Goal: Communication & Community: Share content

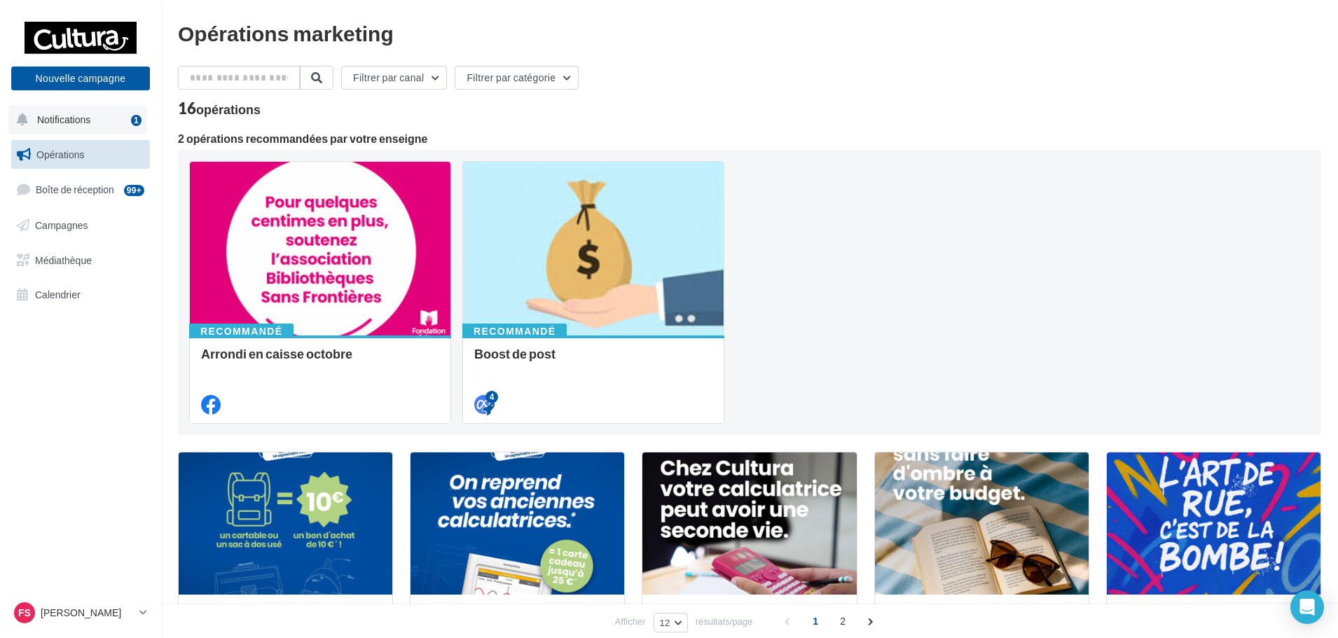
click at [105, 119] on button "Notifications 1" at bounding box center [77, 119] width 139 height 29
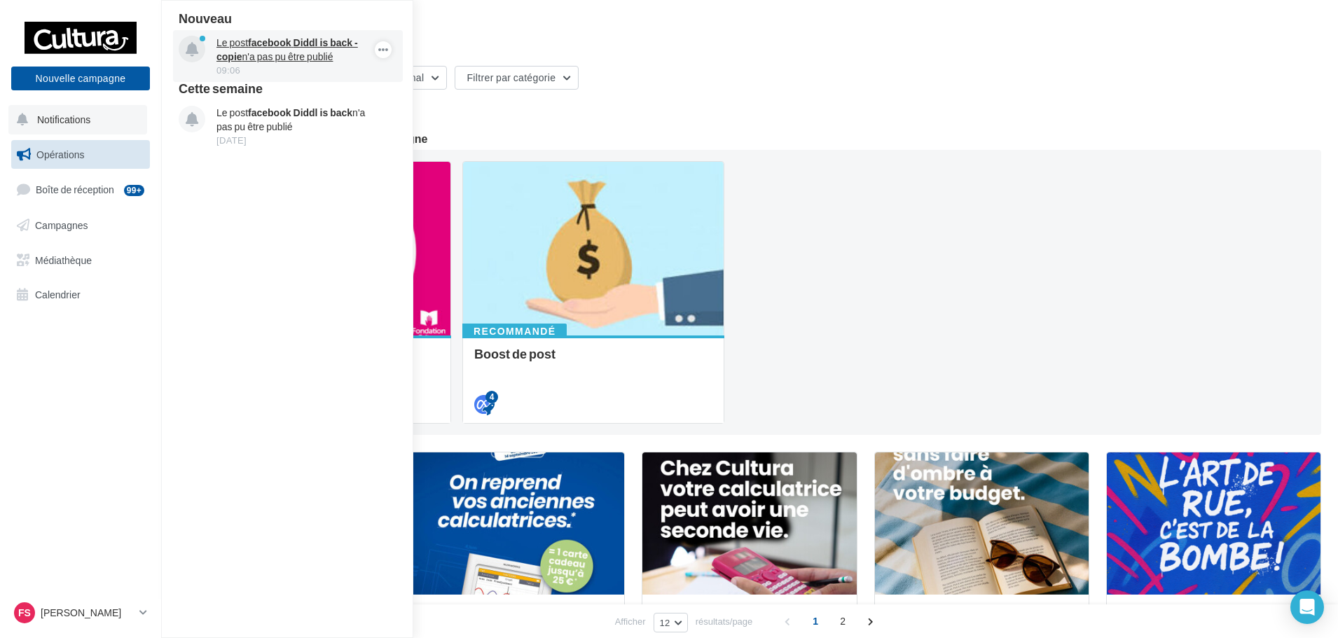
click at [298, 66] on div "09:06" at bounding box center [297, 70] width 163 height 13
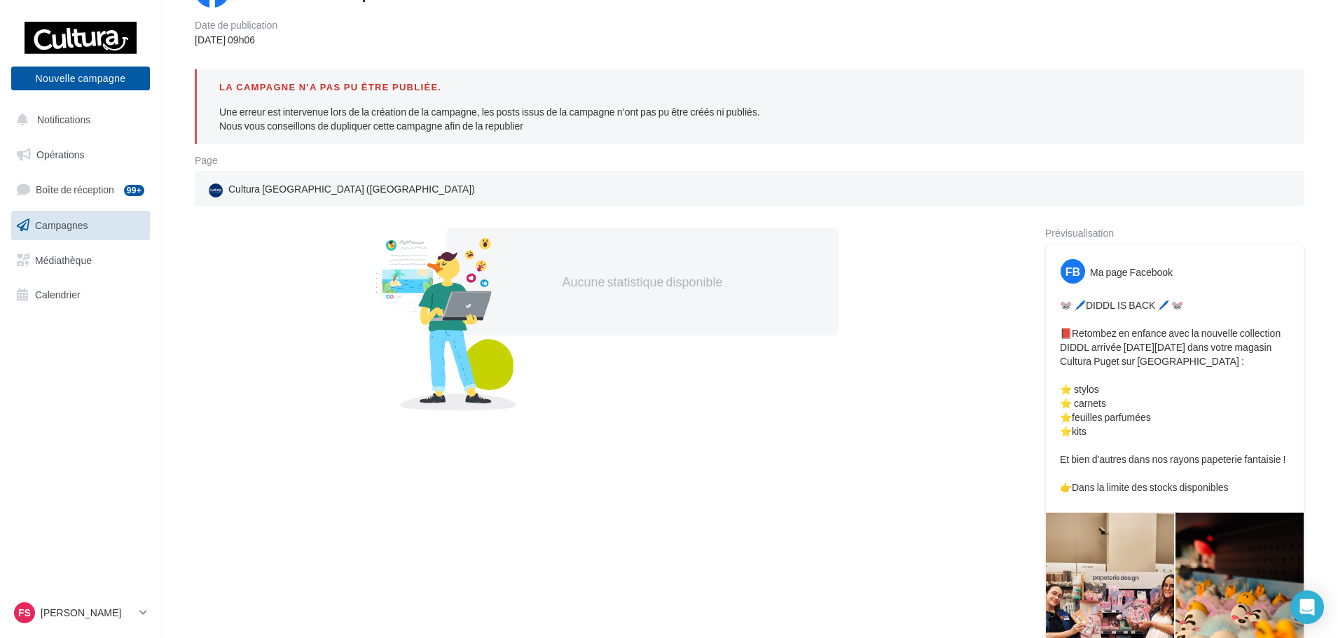
scroll to position [140, 0]
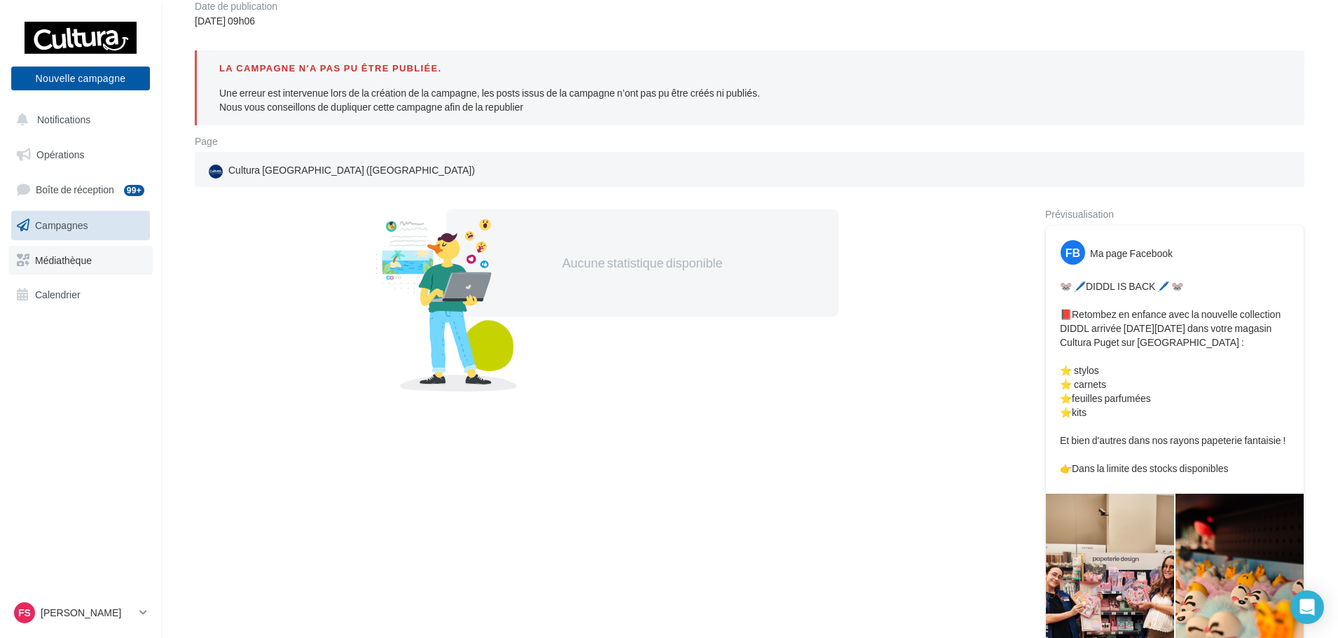
click at [75, 261] on span "Médiathèque" at bounding box center [63, 260] width 57 height 12
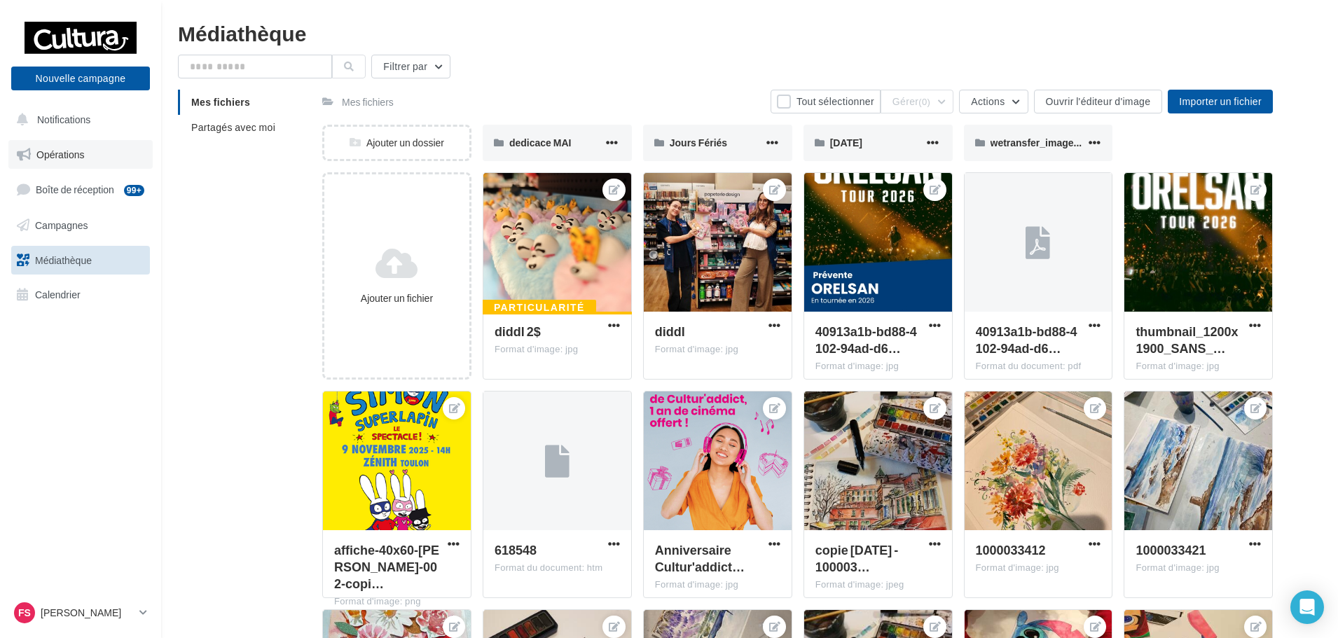
click at [69, 154] on span "Opérations" at bounding box center [60, 154] width 48 height 12
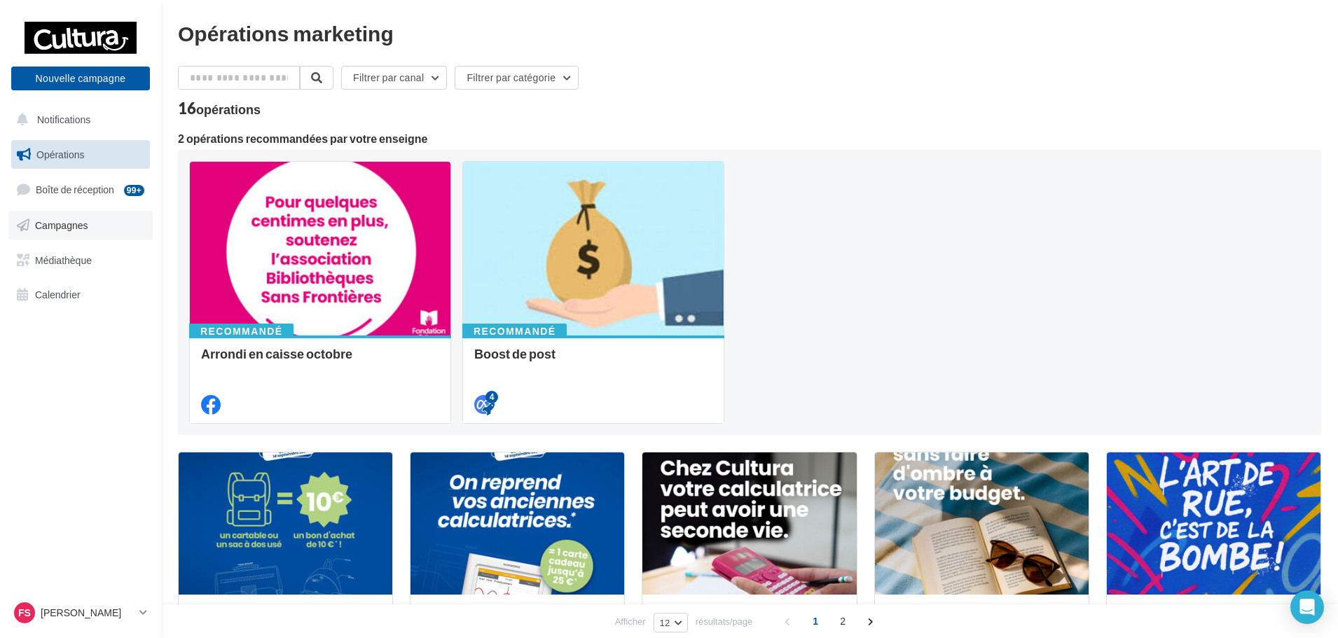
click at [81, 236] on link "Campagnes" at bounding box center [80, 225] width 144 height 29
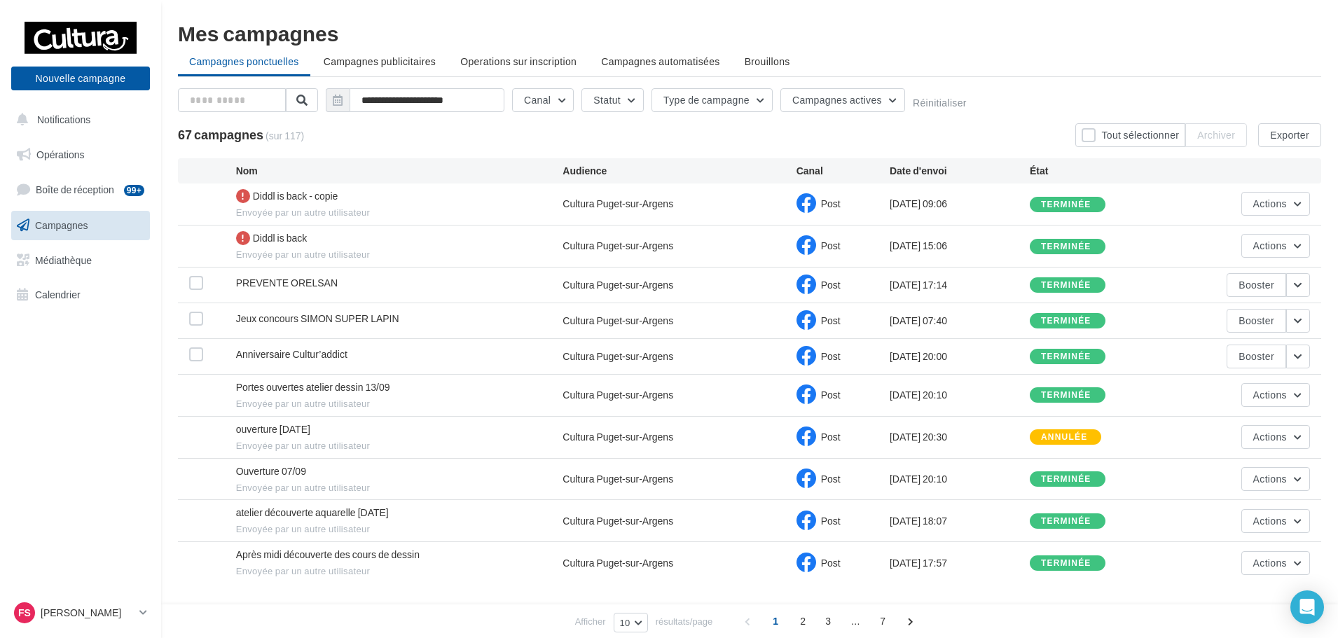
click at [500, 212] on span "Envoyée par un autre utilisateur" at bounding box center [399, 213] width 327 height 13
click at [240, 195] on div at bounding box center [243, 196] width 14 height 14
click at [77, 119] on span "Notifications" at bounding box center [63, 119] width 53 height 12
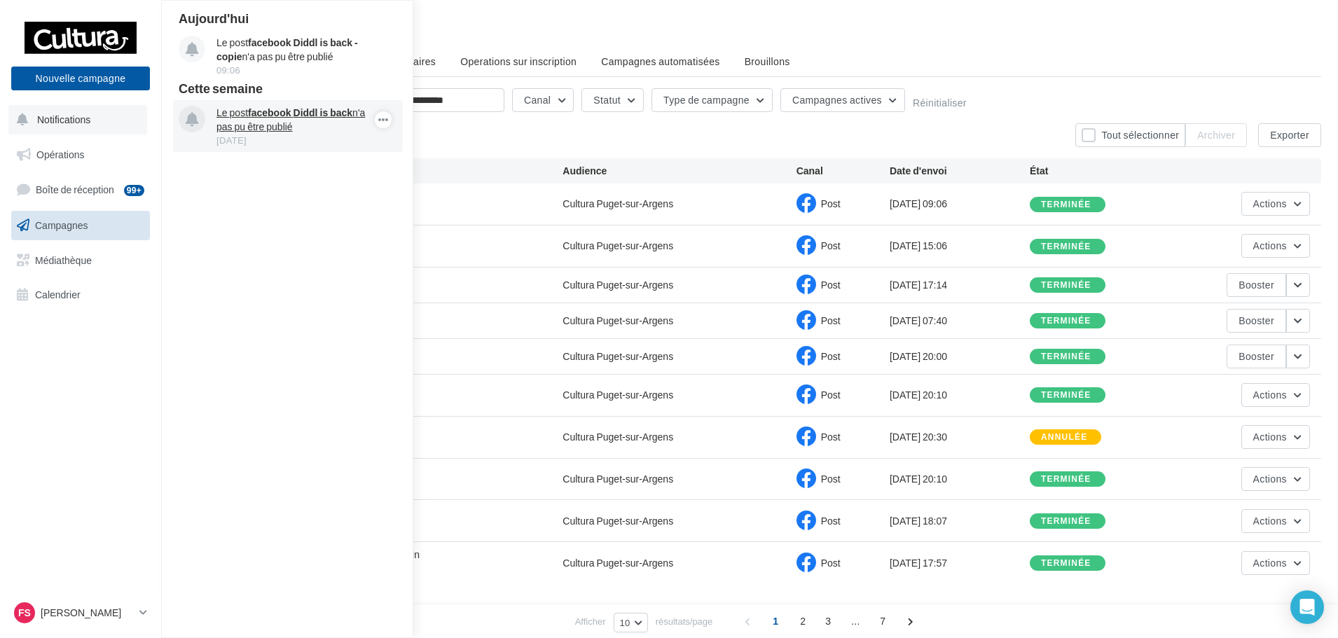
click at [315, 133] on p "Le post facebook Diddl is back n'a pas pu être publié" at bounding box center [297, 120] width 163 height 28
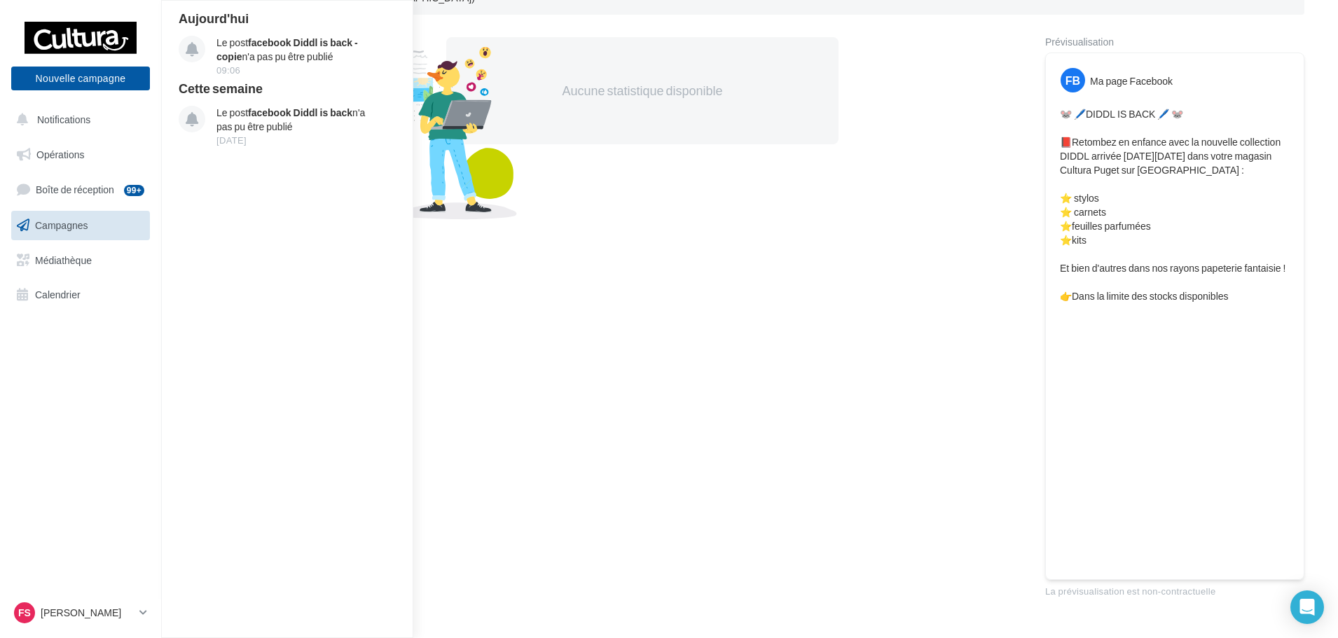
scroll to position [288, 0]
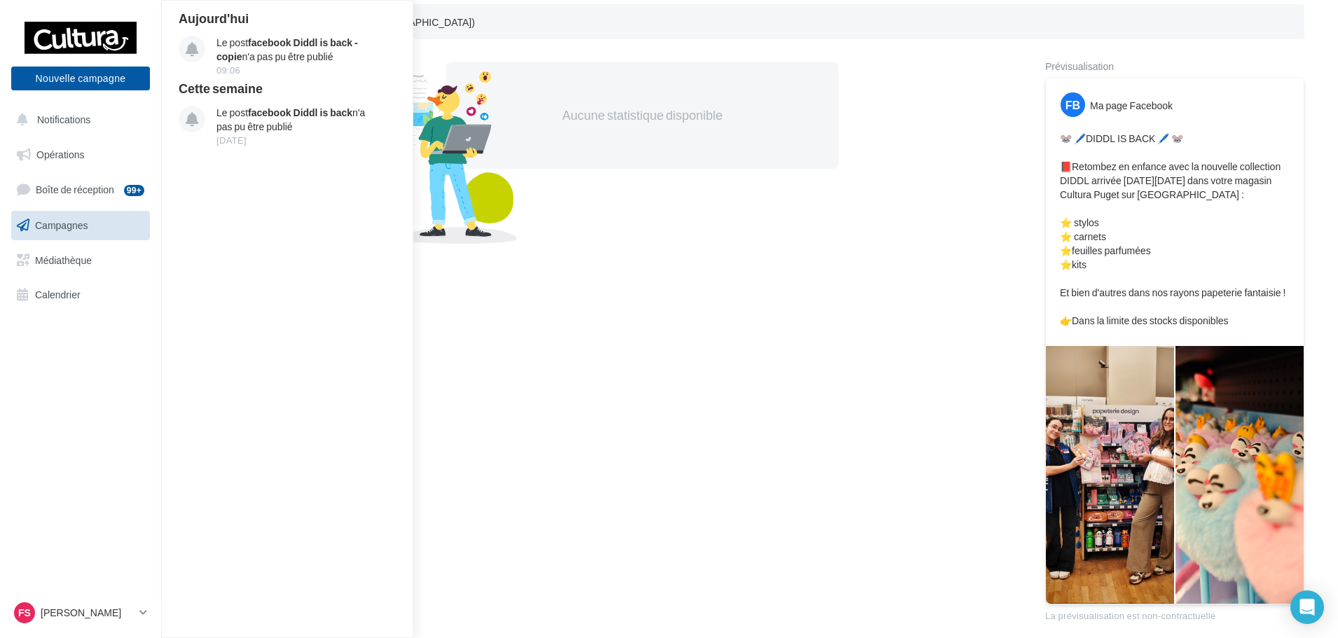
drag, startPoint x: 1266, startPoint y: 336, endPoint x: 1050, endPoint y: 126, distance: 300.7
click at [1050, 126] on div "FB Ma page Facebook 🐭 🖊️DIDDL IS BACK 🖊️ 🐭 📕Retombez en enfance avec la nouvell…" at bounding box center [1175, 212] width 258 height 268
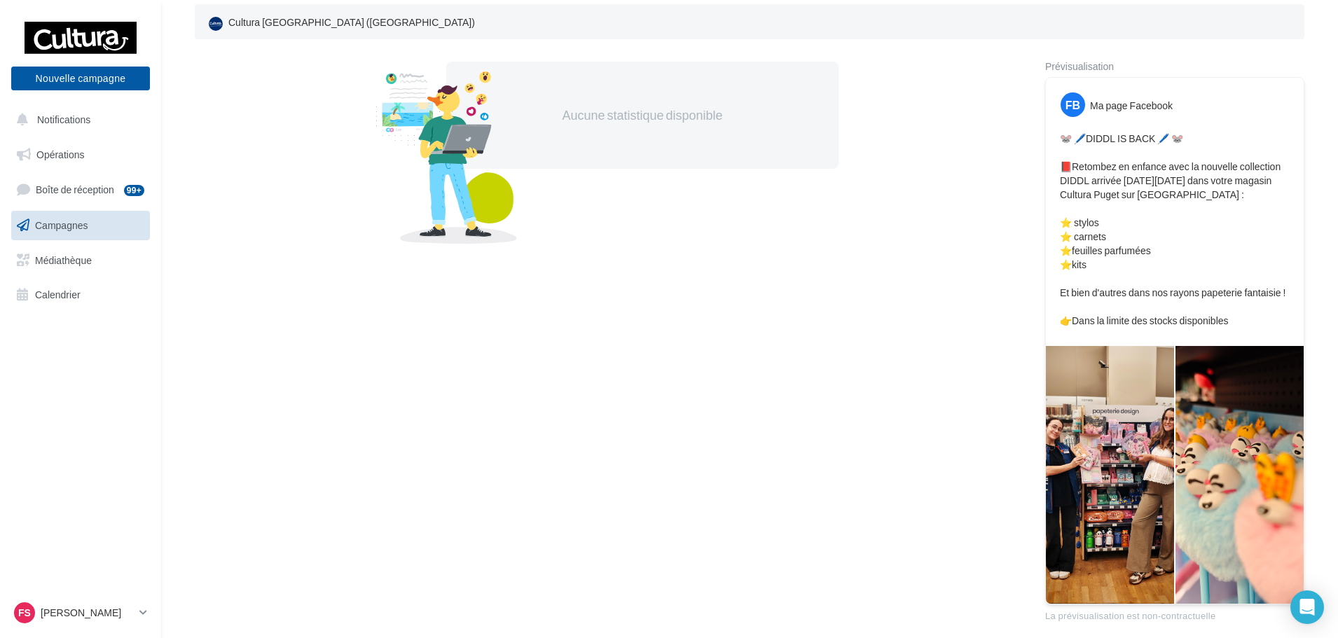
copy p "🐭 🖊️DIDDL IS BACK 🖊️ 🐭 📕Retombez en enfance avec la nouvelle collection DIDDL a…"
click at [57, 73] on button "Nouvelle campagne" at bounding box center [80, 79] width 139 height 24
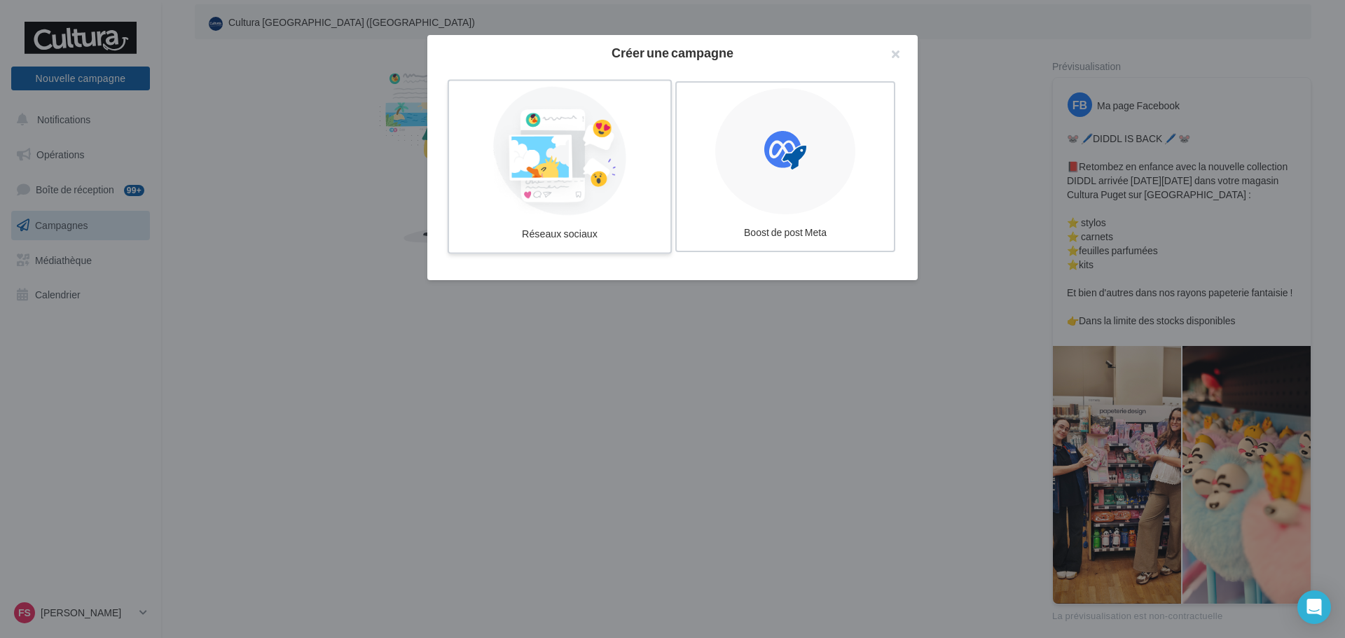
click at [527, 197] on div at bounding box center [560, 151] width 210 height 129
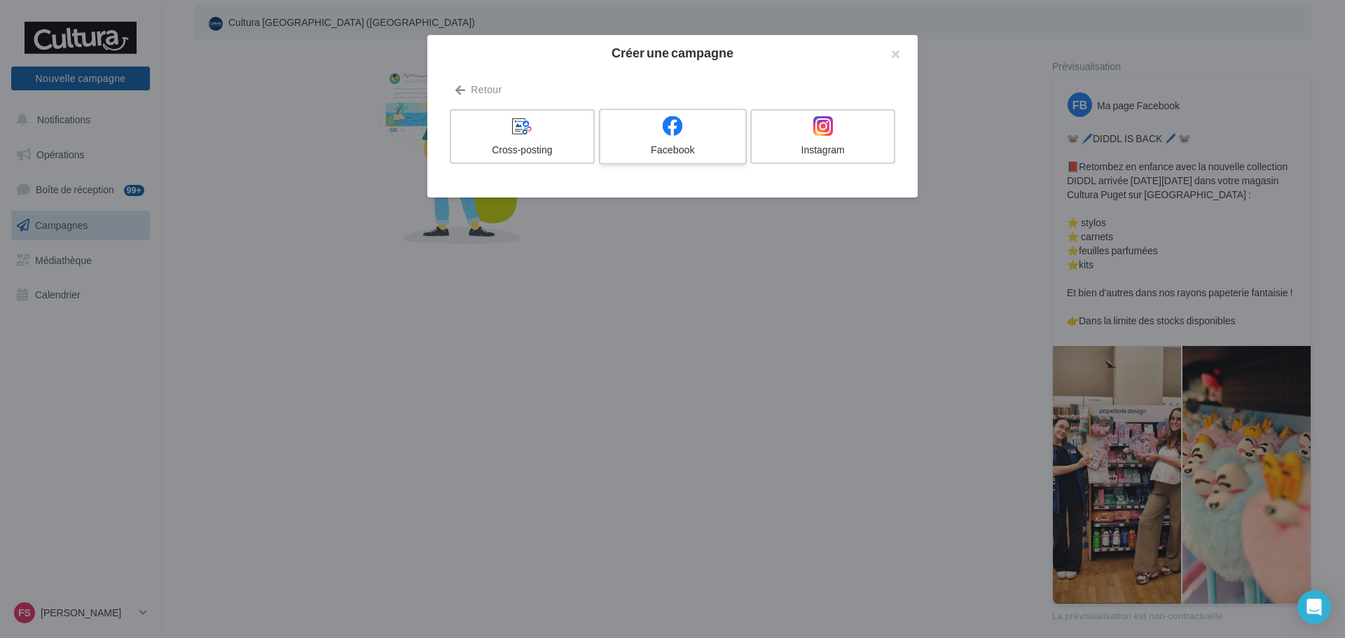
click at [656, 148] on div "Facebook" at bounding box center [672, 150] width 133 height 14
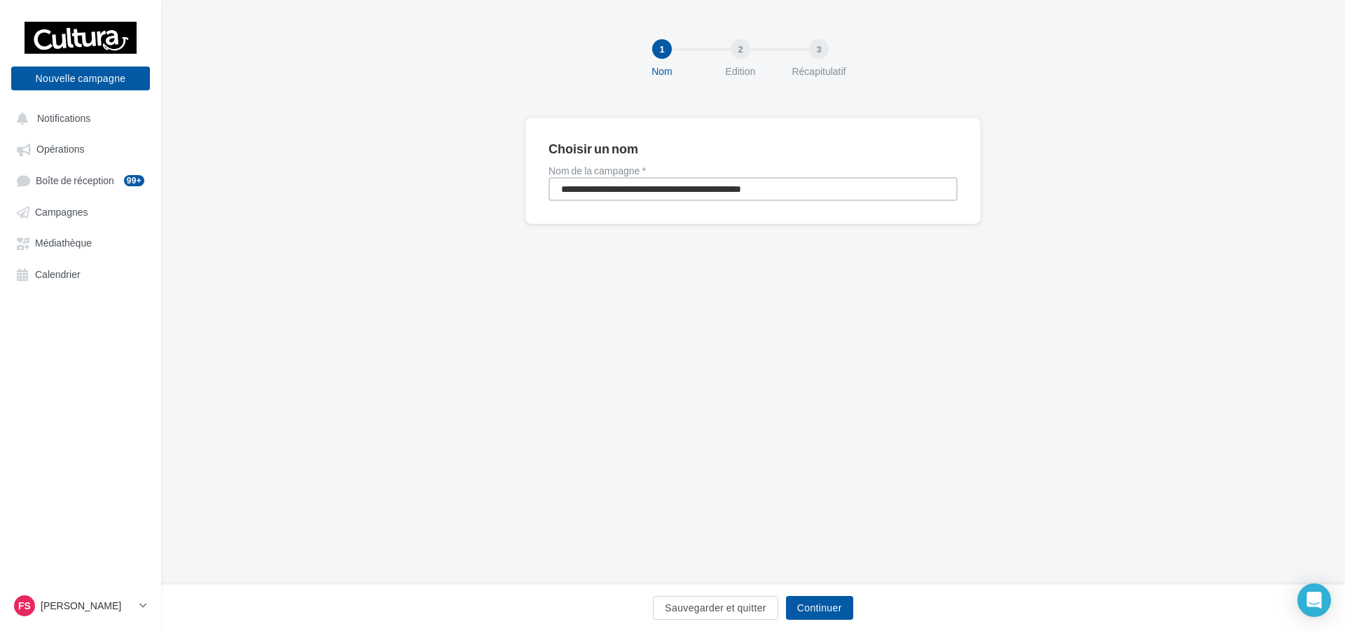
click at [816, 193] on input "**********" at bounding box center [752, 189] width 409 height 24
type input "*****"
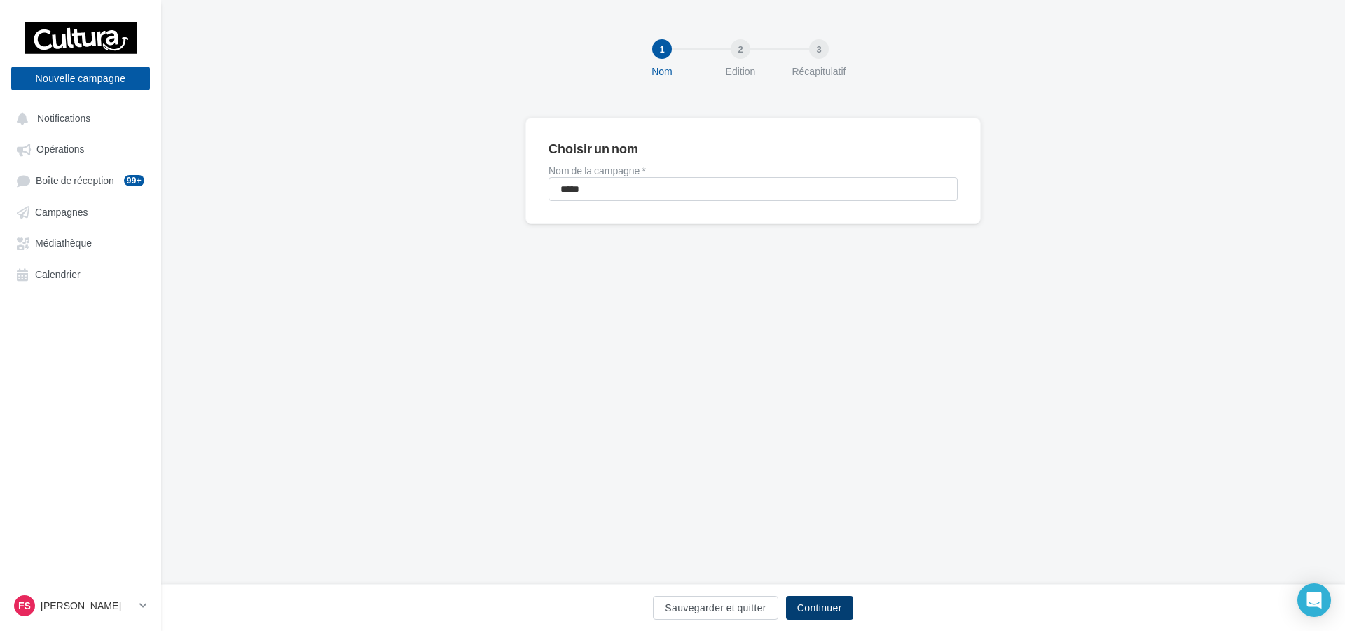
click at [840, 613] on button "Continuer" at bounding box center [819, 608] width 67 height 24
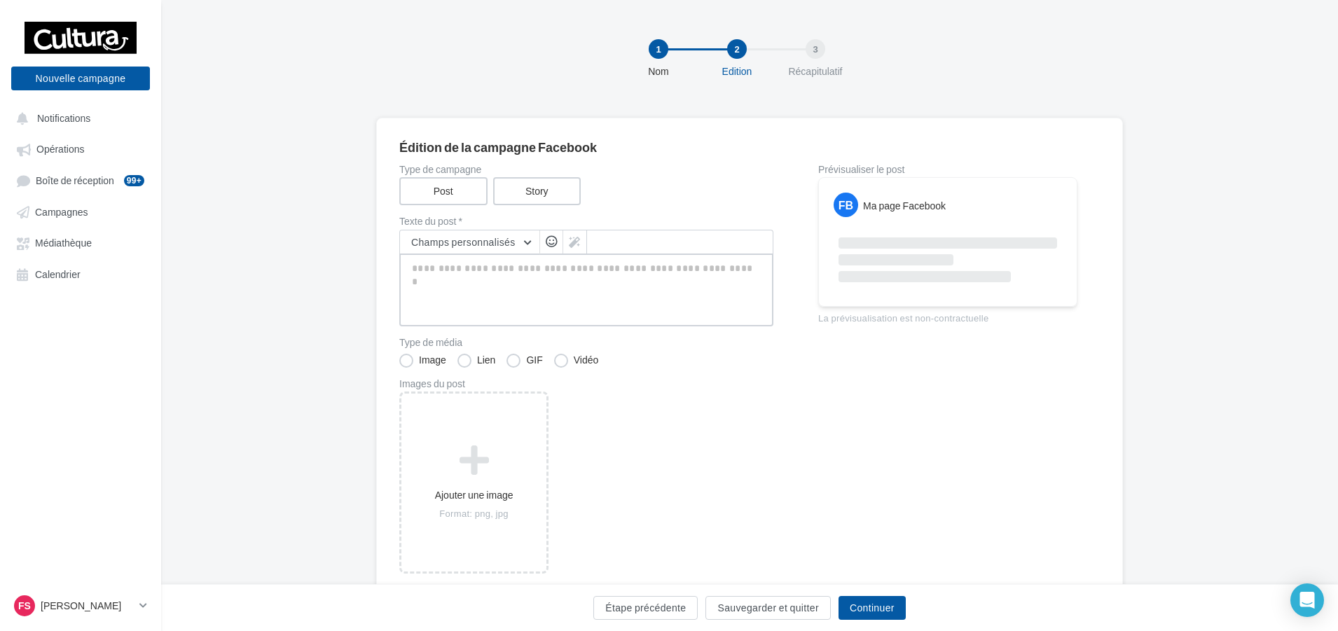
click at [568, 268] on textarea at bounding box center [586, 290] width 374 height 73
paste textarea "**********"
type textarea "**********"
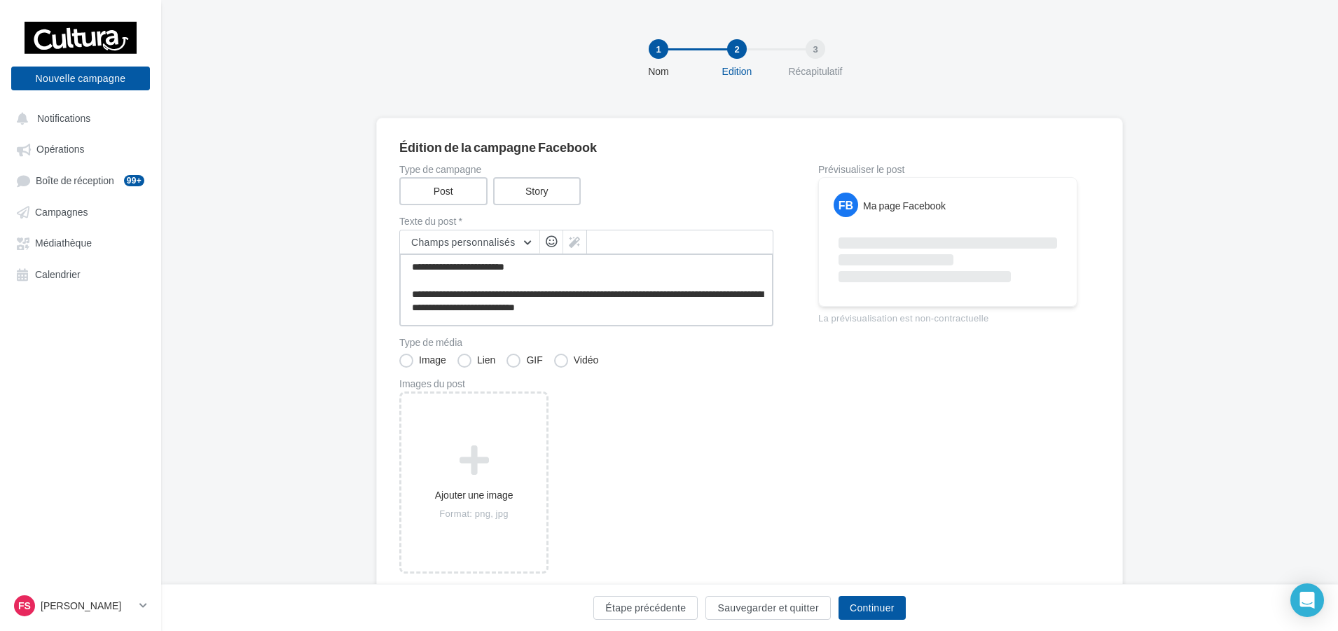
type textarea "**********"
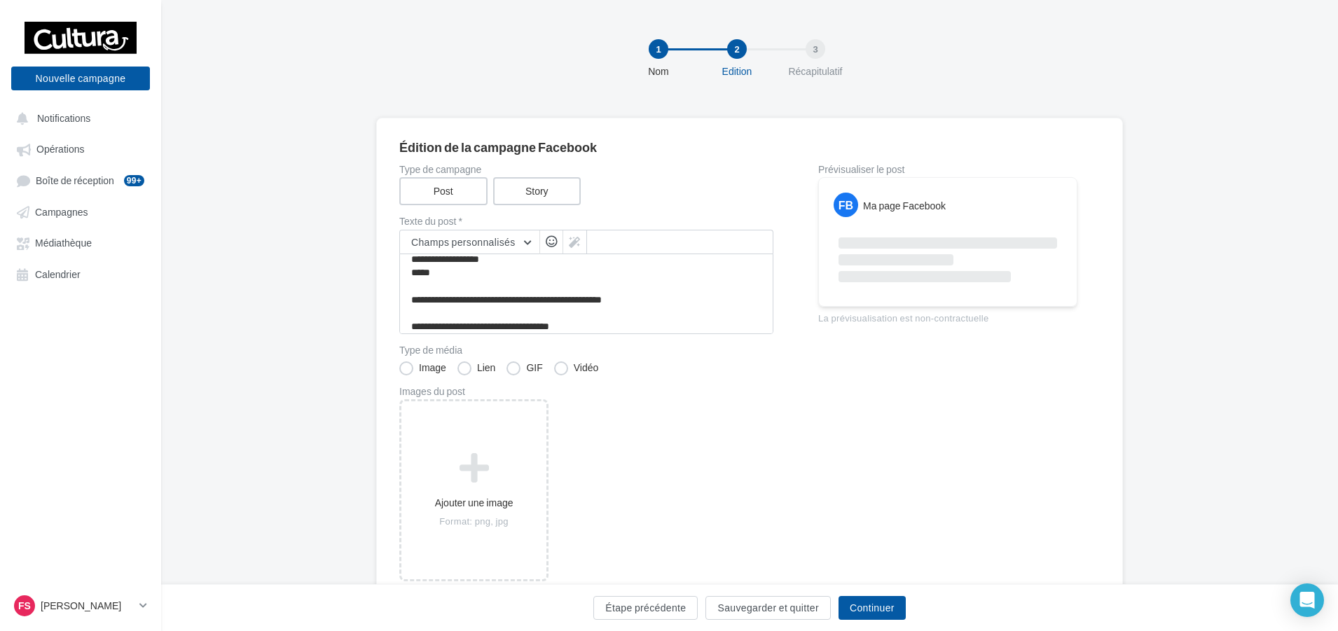
click at [601, 413] on div "Ajouter une image Format: png, jpg" at bounding box center [591, 497] width 385 height 197
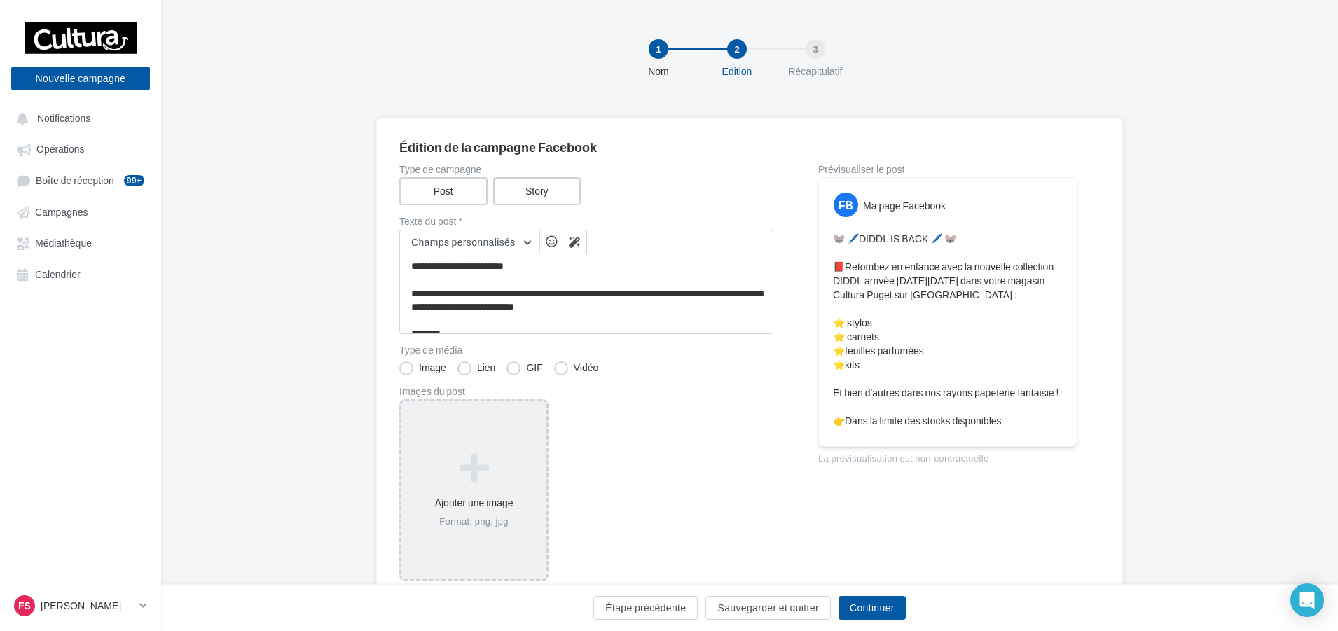
click at [511, 489] on div "Ajouter une image Format: png, jpg" at bounding box center [473, 490] width 145 height 90
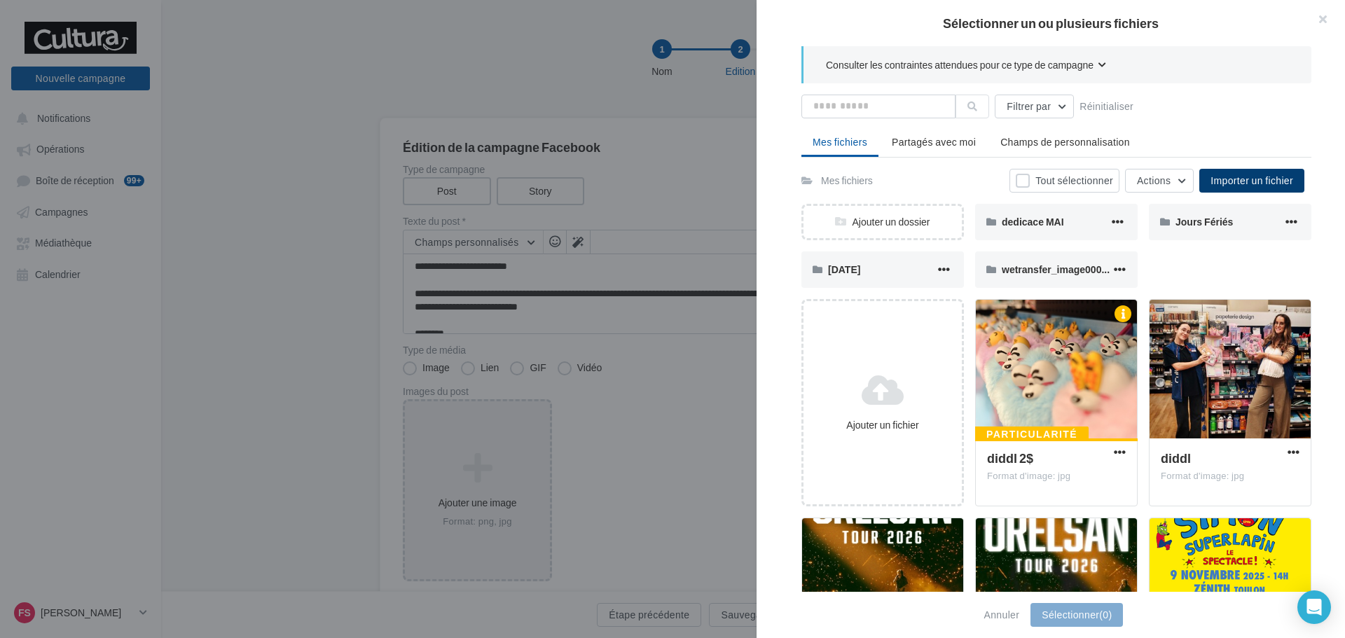
click at [1233, 177] on span "Importer un fichier" at bounding box center [1251, 180] width 83 height 12
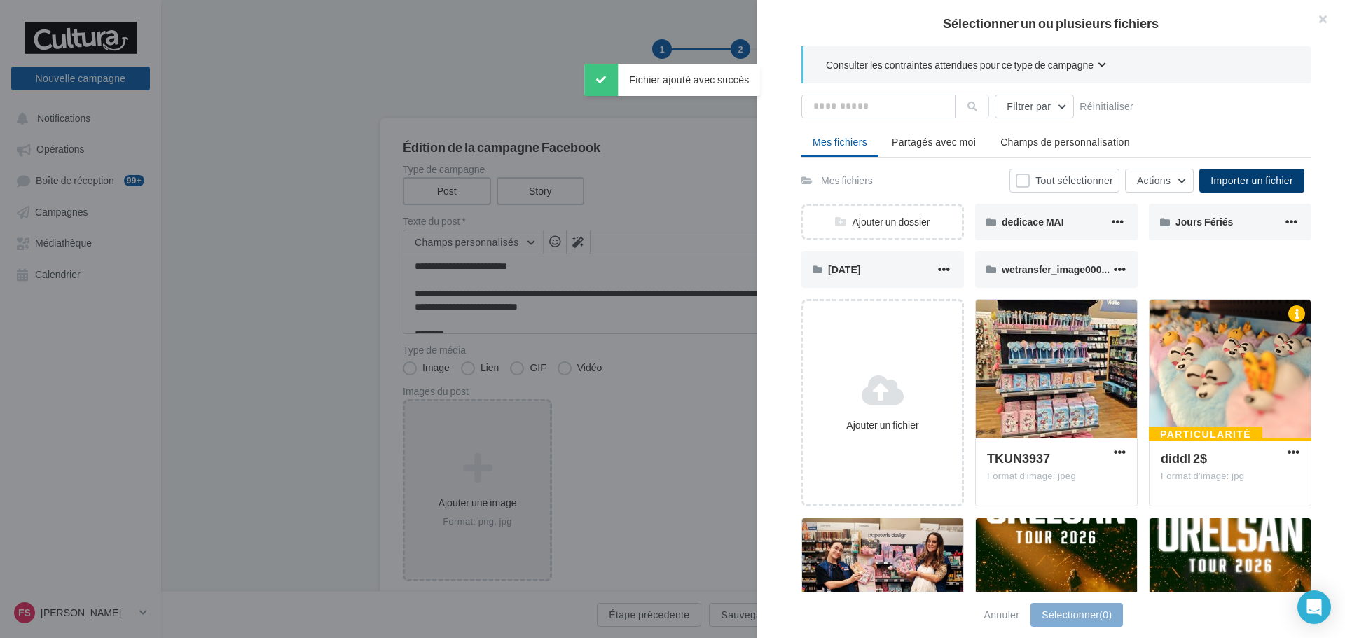
click at [1281, 187] on button "Importer un fichier" at bounding box center [1251, 181] width 105 height 24
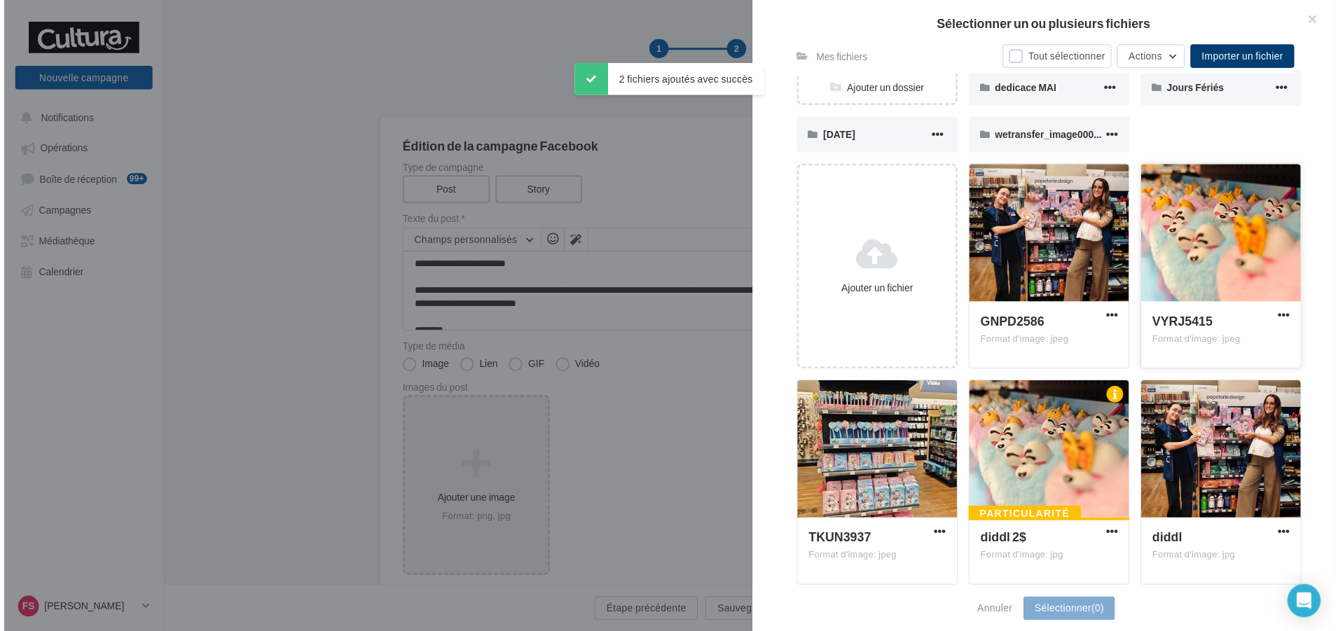
scroll to position [140, 0]
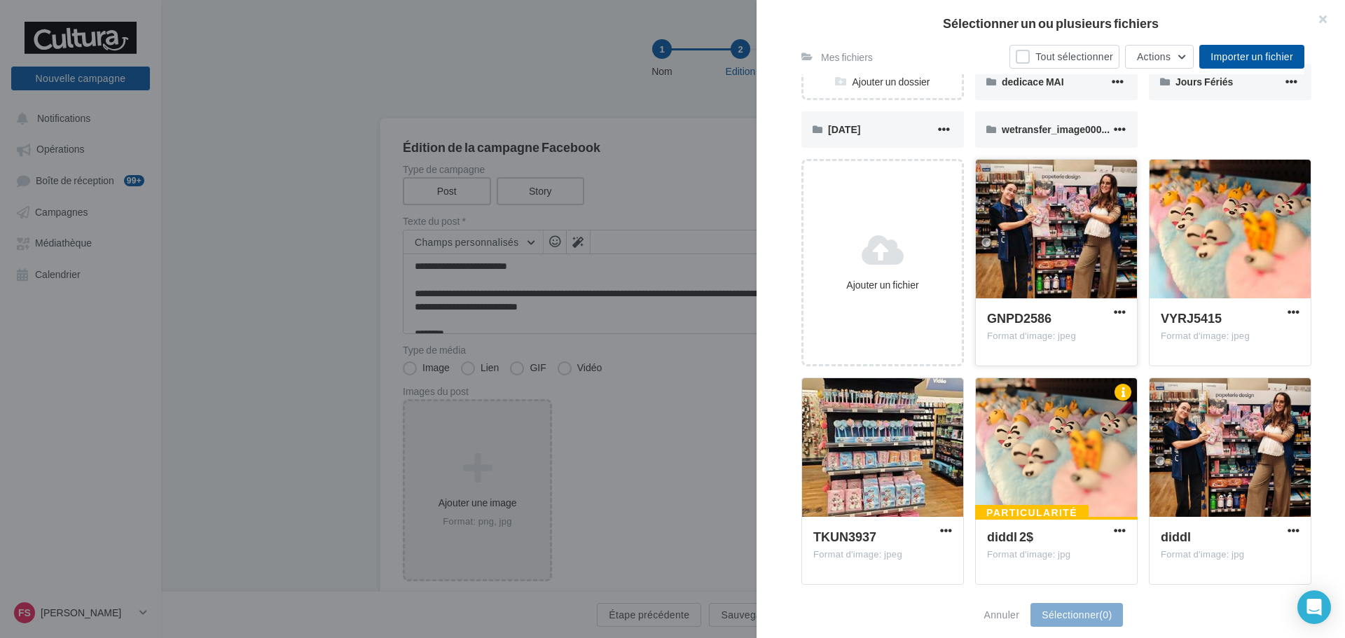
click at [1067, 235] on div at bounding box center [1056, 230] width 161 height 140
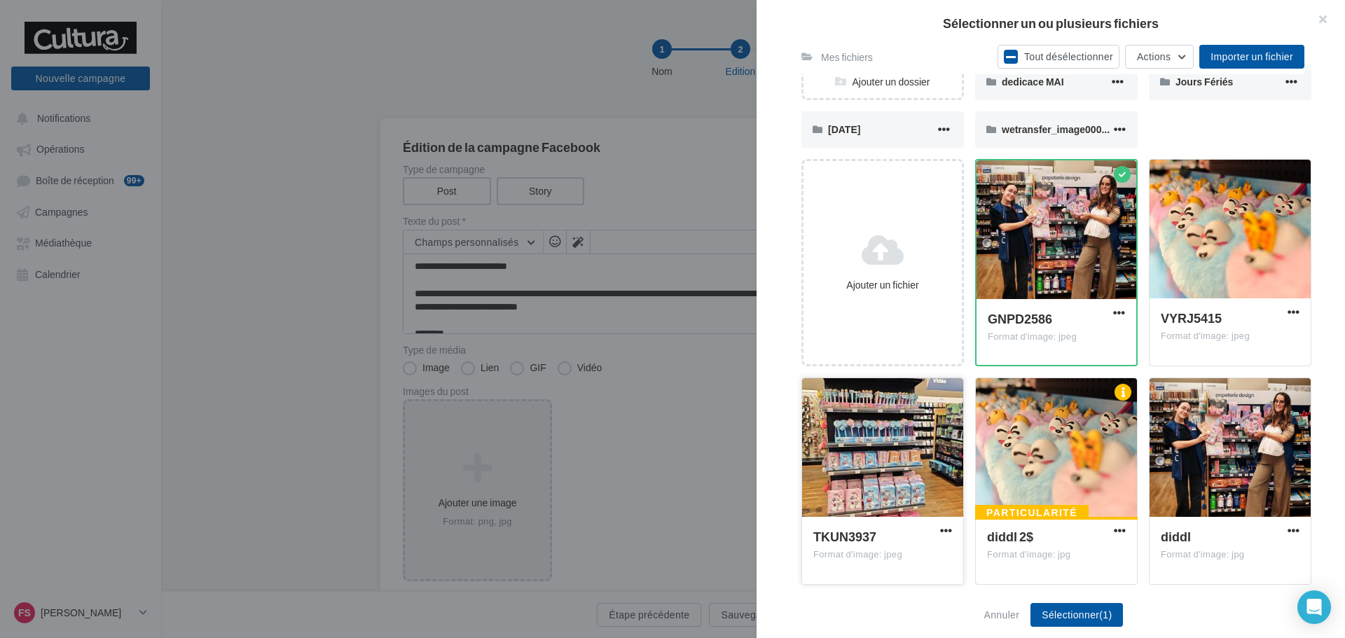
click at [897, 464] on div at bounding box center [882, 448] width 161 height 140
click at [1255, 276] on div at bounding box center [1229, 230] width 161 height 140
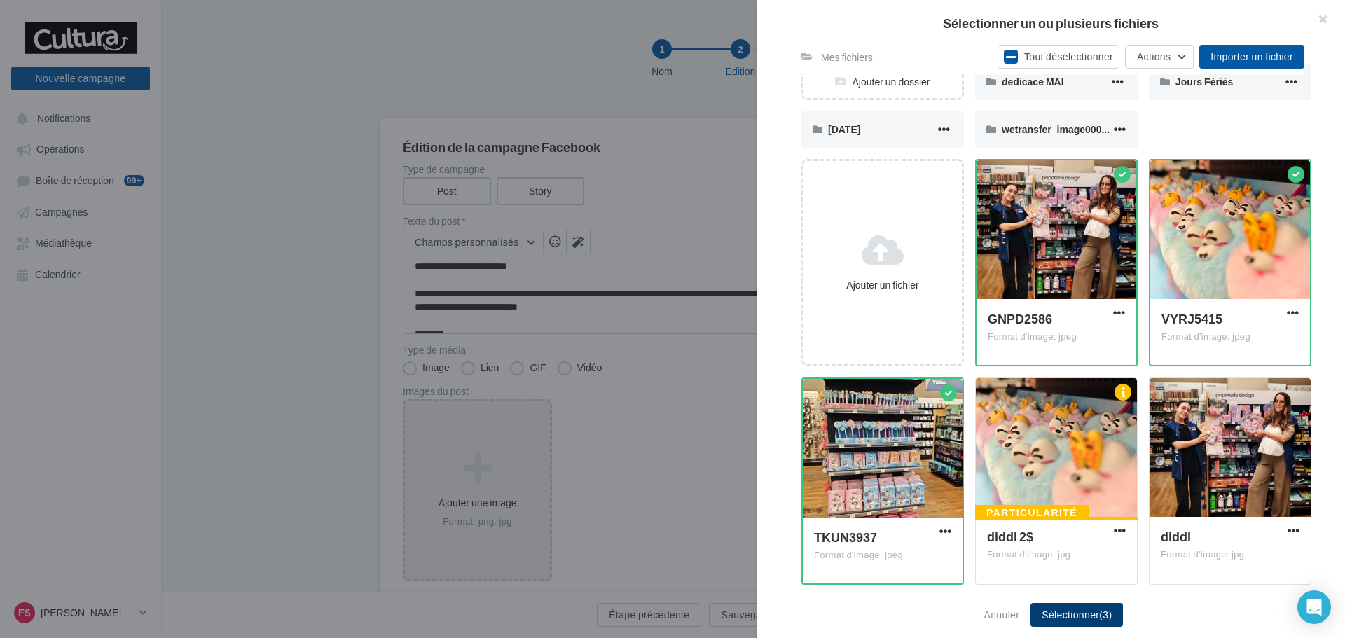
click at [1092, 619] on button "Sélectionner (3)" at bounding box center [1076, 615] width 92 height 24
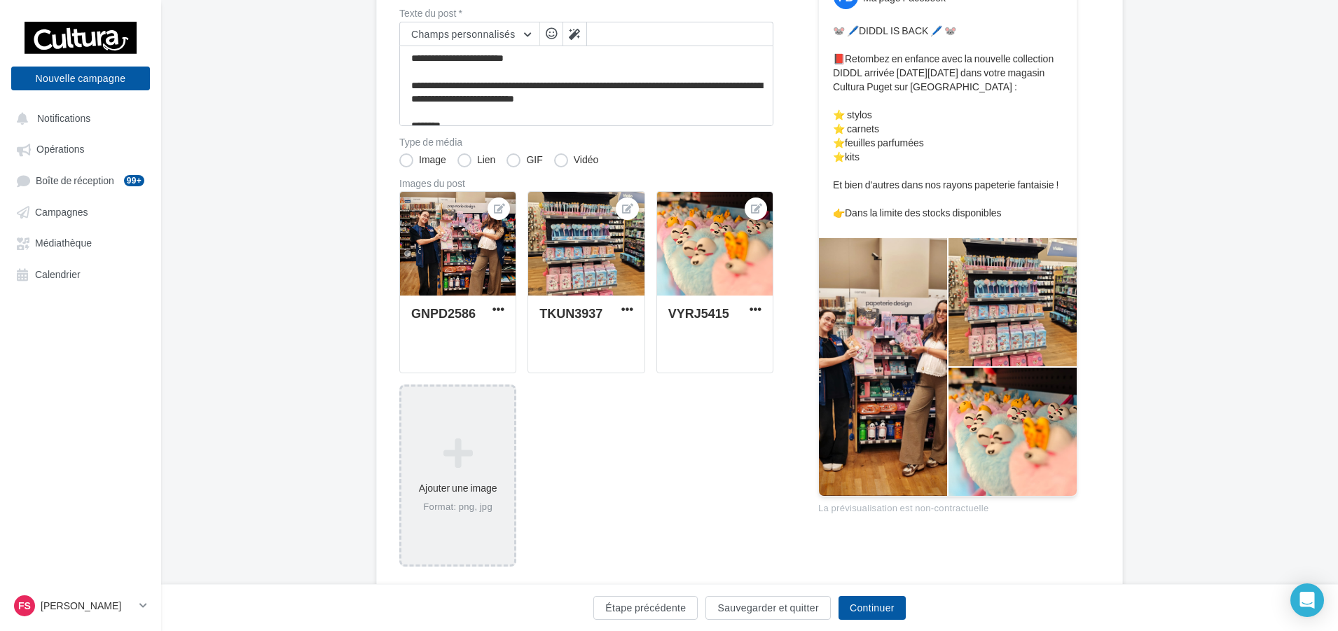
scroll to position [210, 0]
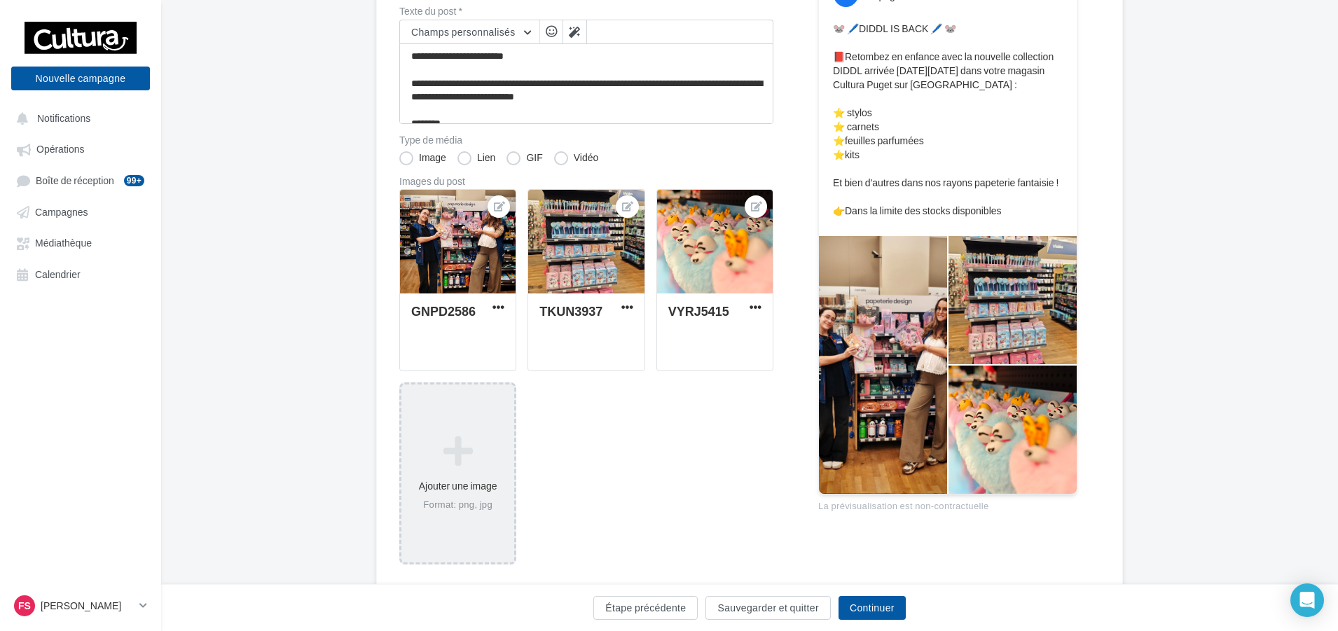
click at [999, 340] on div at bounding box center [1012, 300] width 128 height 128
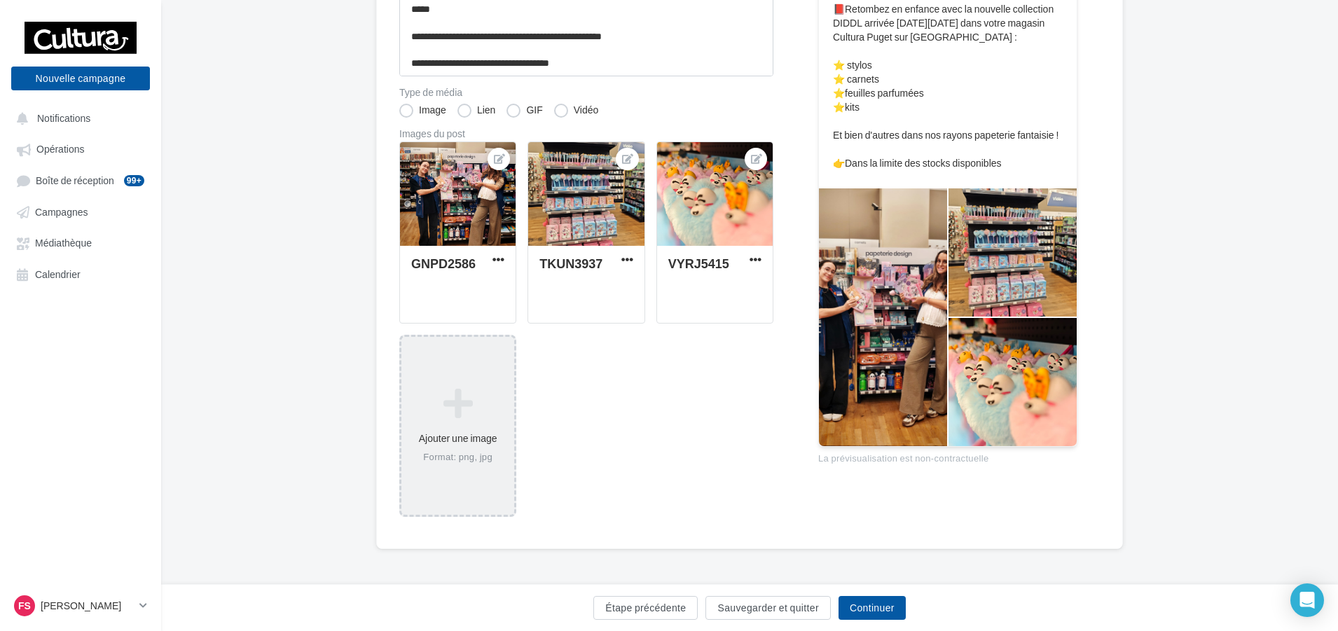
scroll to position [258, 0]
click at [893, 604] on button "Continuer" at bounding box center [871, 608] width 67 height 24
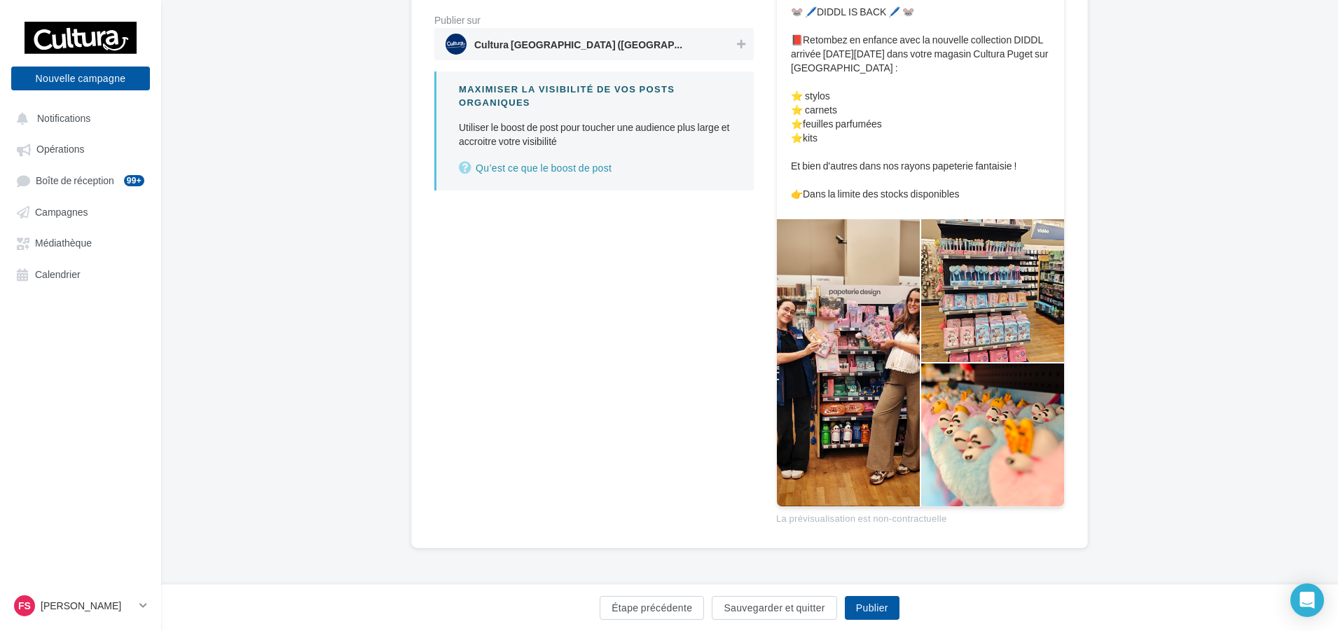
scroll to position [251, 0]
click at [899, 611] on button "Publier" at bounding box center [872, 608] width 55 height 24
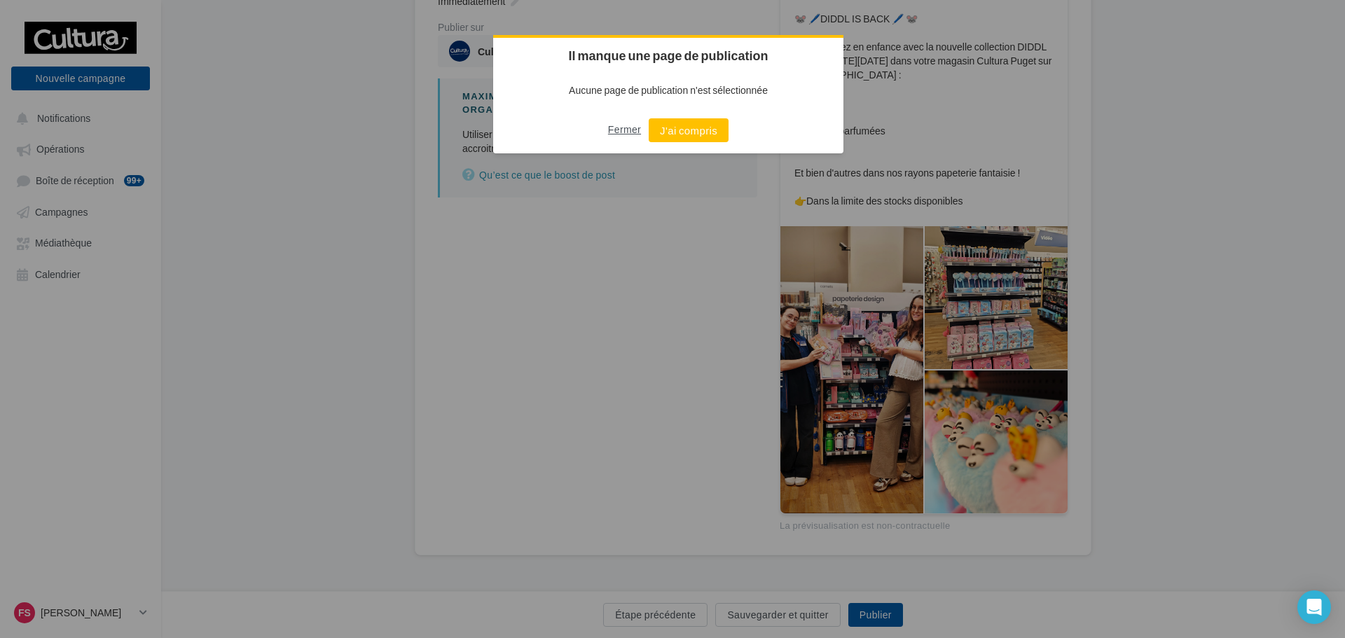
click at [635, 127] on button "Fermer" at bounding box center [624, 129] width 33 height 22
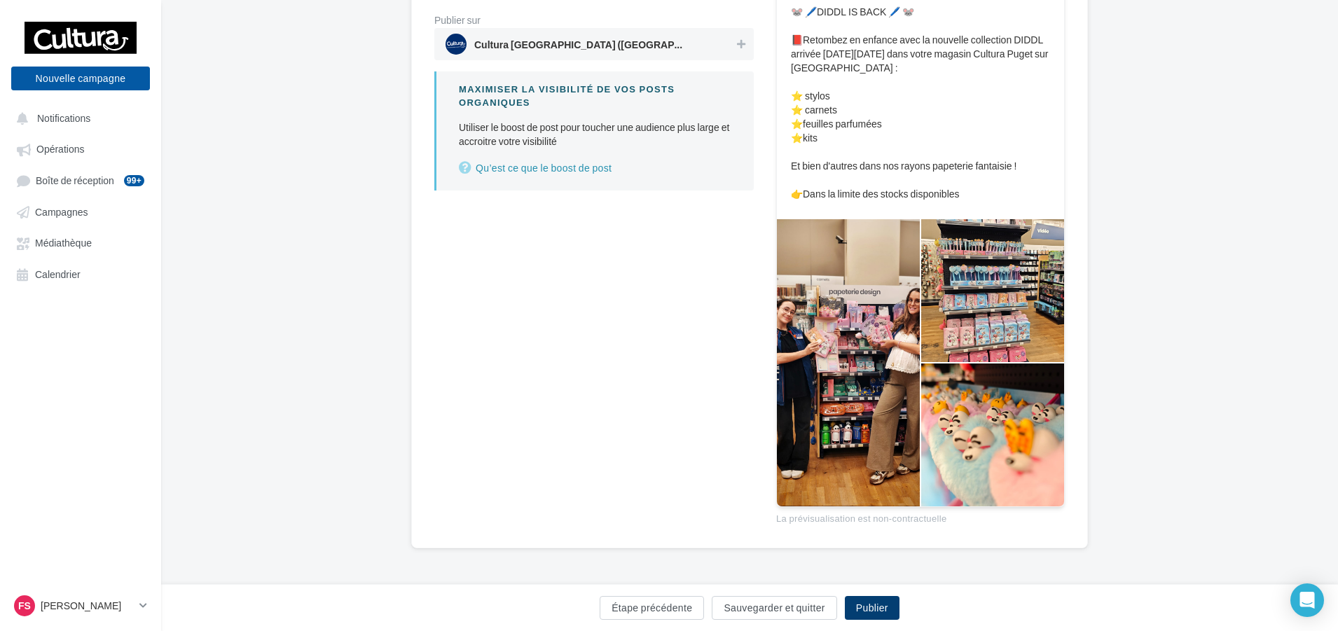
scroll to position [0, 0]
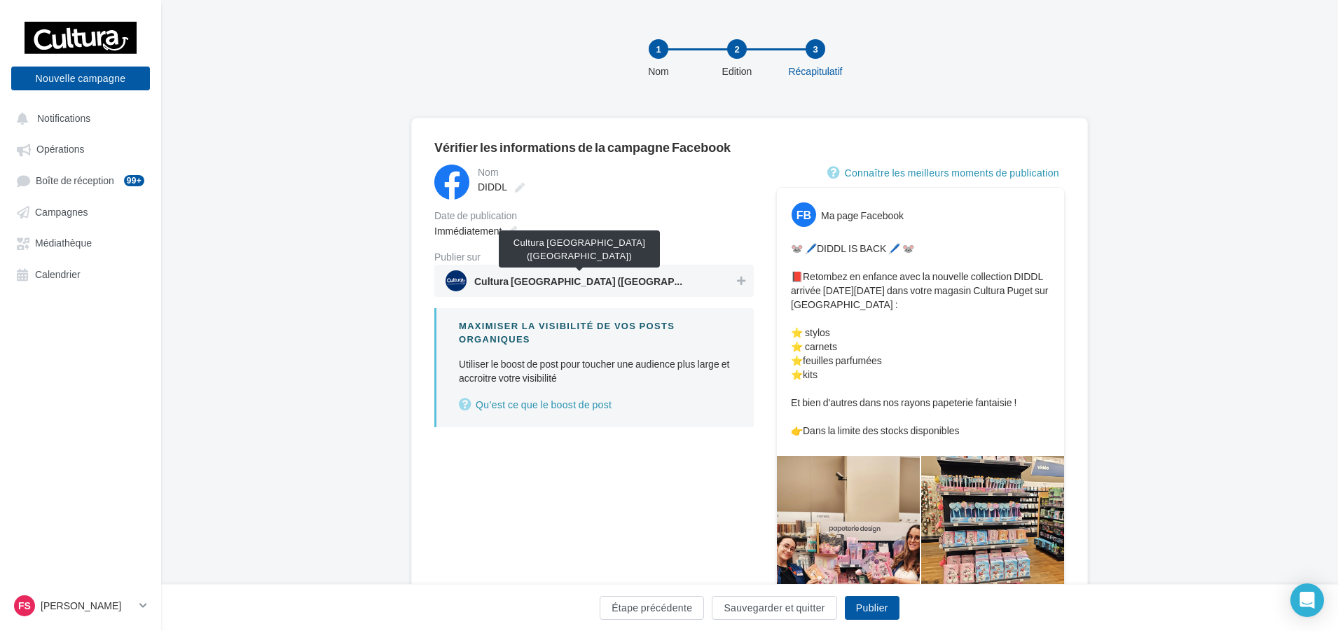
click at [656, 281] on span "Cultura Puget-sur-Argens (Puget-sur Argens)" at bounding box center [579, 284] width 210 height 15
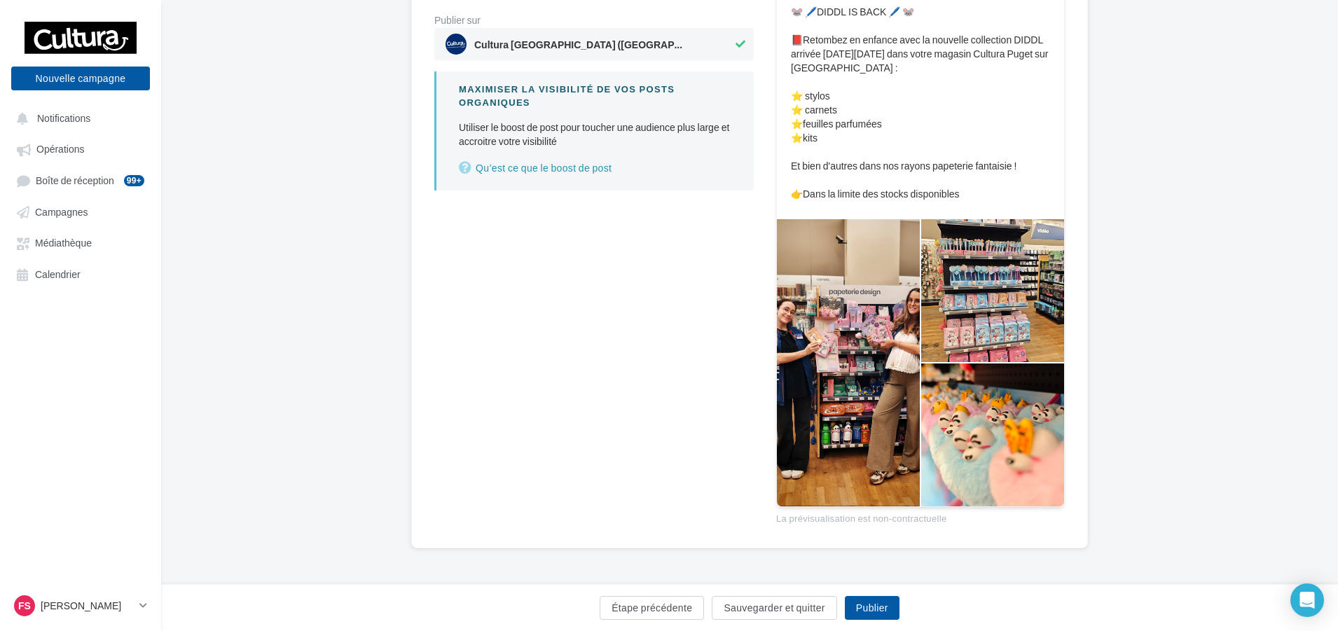
scroll to position [251, 0]
click at [876, 611] on button "Publier" at bounding box center [872, 608] width 55 height 24
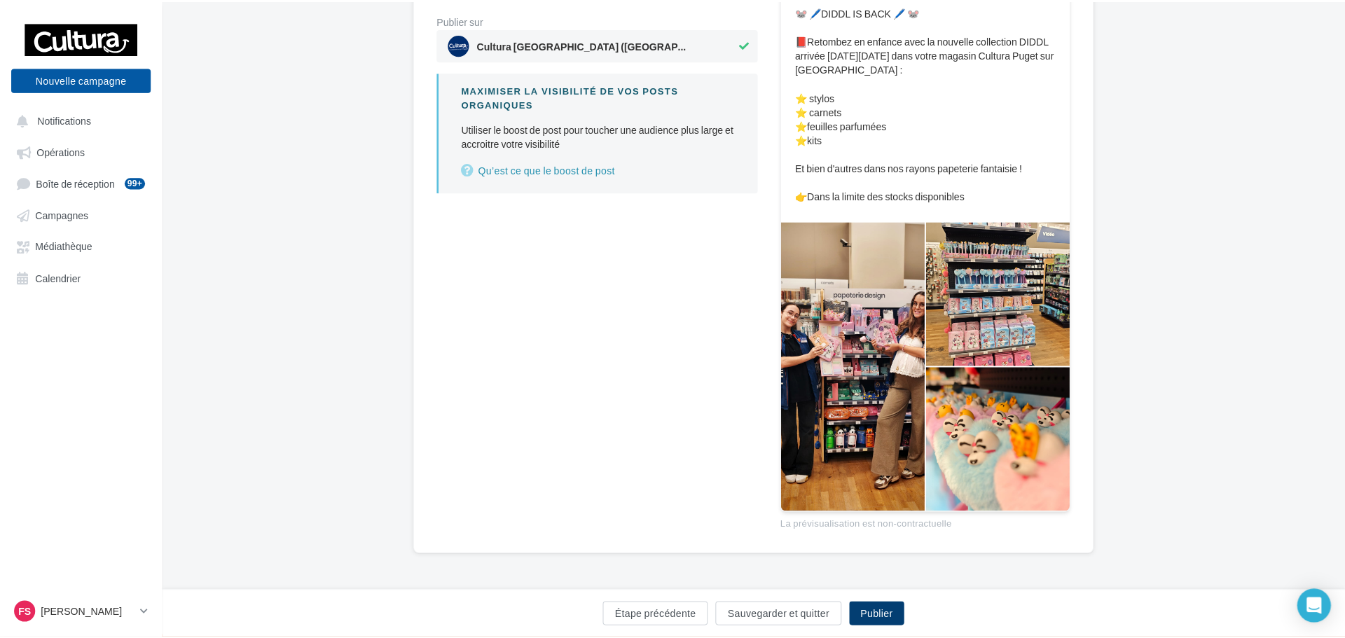
scroll to position [244, 0]
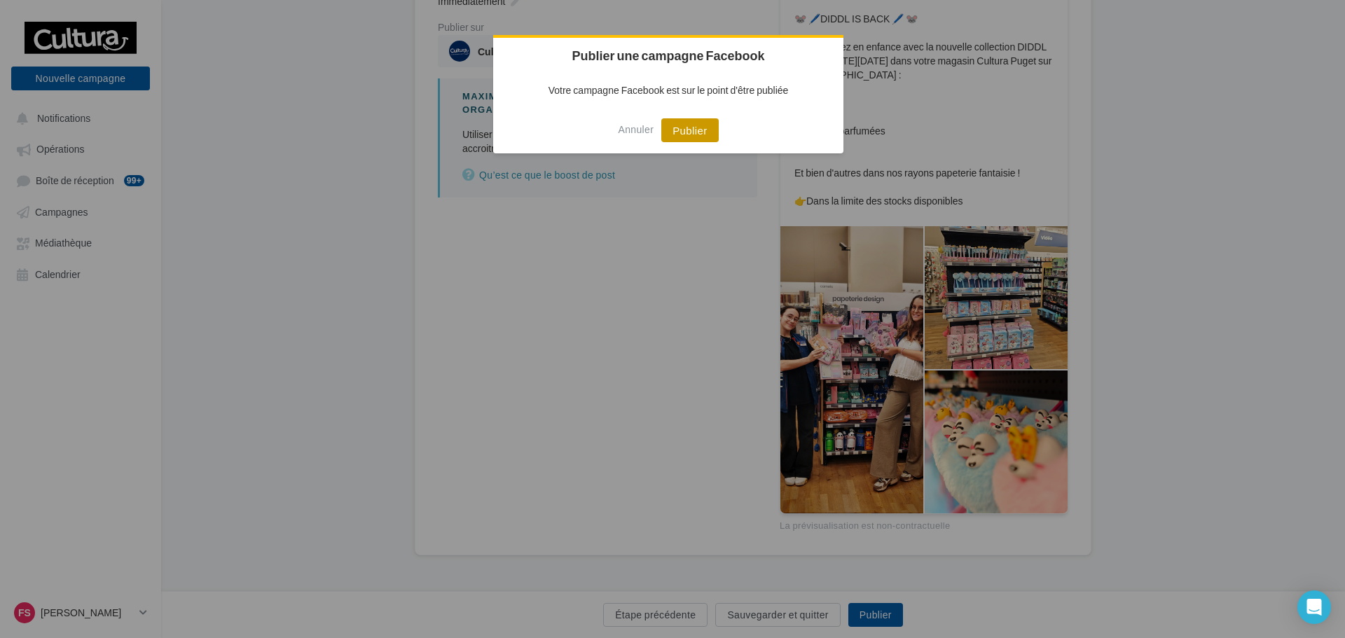
click at [709, 122] on button "Publier" at bounding box center [689, 130] width 57 height 24
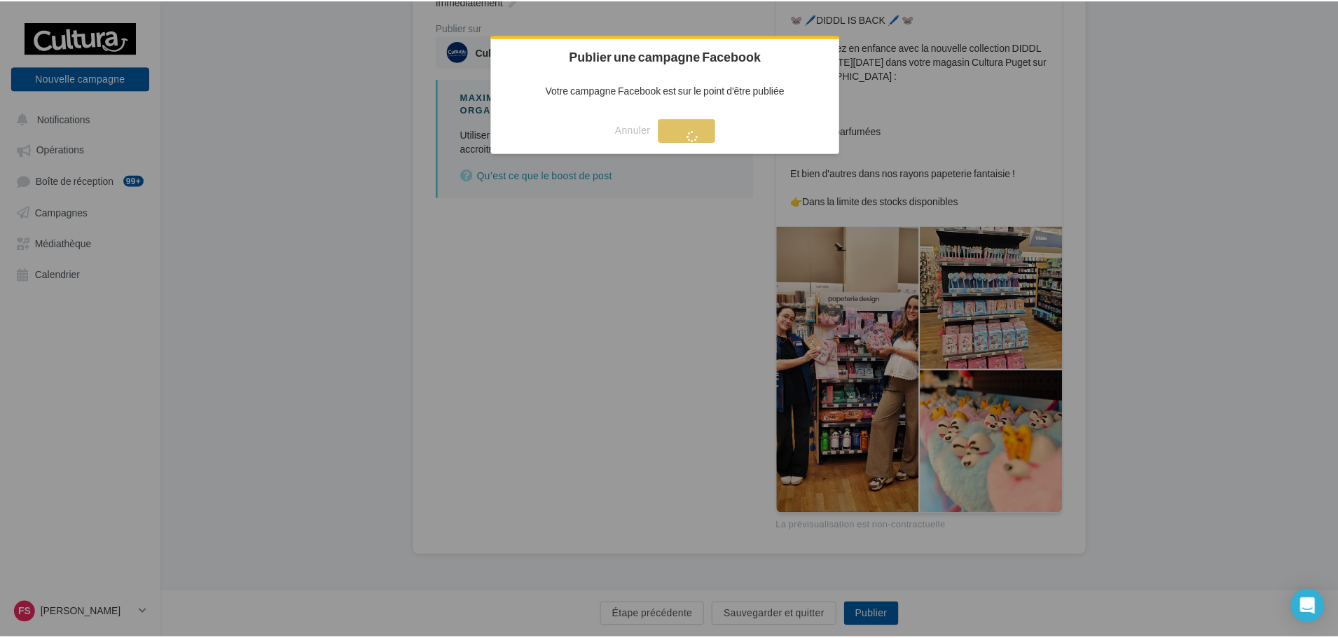
scroll to position [22, 0]
